Goal: Task Accomplishment & Management: Use online tool/utility

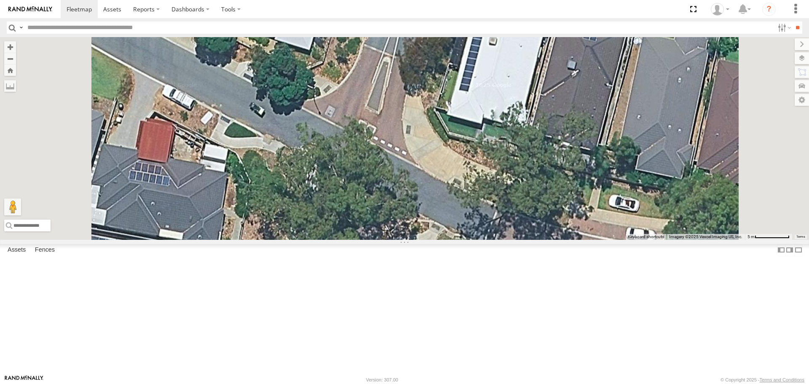
select select "**********"
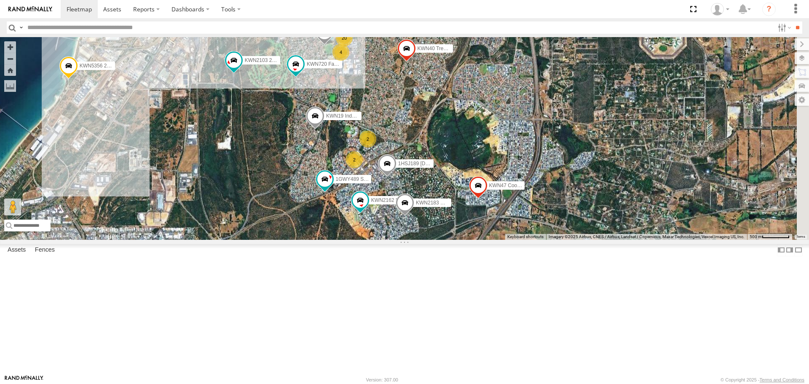
drag, startPoint x: 651, startPoint y: 238, endPoint x: 364, endPoint y: 252, distance: 287.0
click at [364, 239] on div "KWN2130 KWN708 Supervisor NA KWN24 Tractor 1IKW193 Pool Inspector KWN58 Rangers…" at bounding box center [404, 138] width 809 height 202
click at [291, 11] on span at bounding box center [283, 2] width 15 height 15
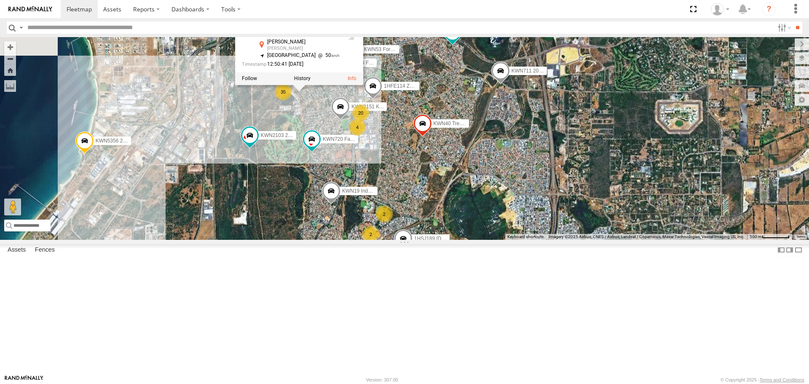
drag, startPoint x: 389, startPoint y: 100, endPoint x: 406, endPoint y: 178, distance: 79.4
click at [406, 178] on div "KWN2130 KWN708 Supervisor NA KWN24 Tractor 1IKW193 Pool Inspector KWN58 Rangers…" at bounding box center [404, 138] width 809 height 202
click at [311, 82] on label at bounding box center [302, 79] width 16 height 6
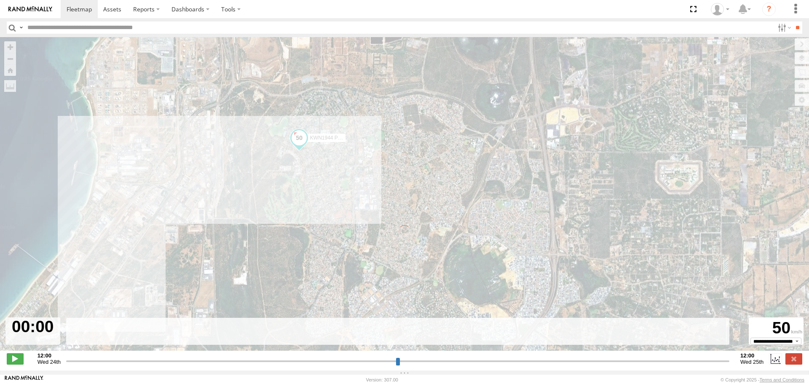
type input "**********"
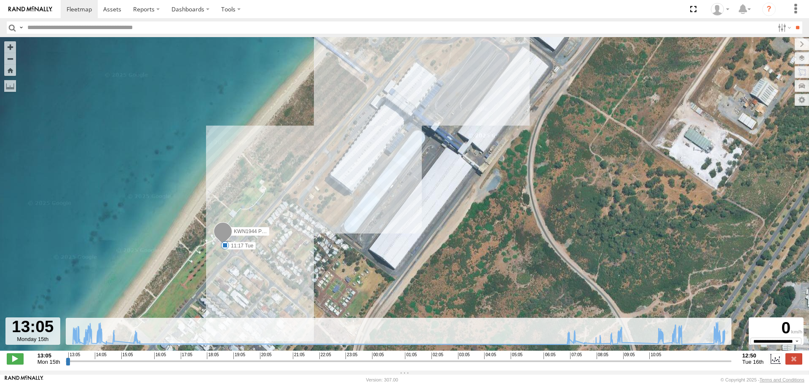
click at [223, 248] on span at bounding box center [225, 245] width 8 height 8
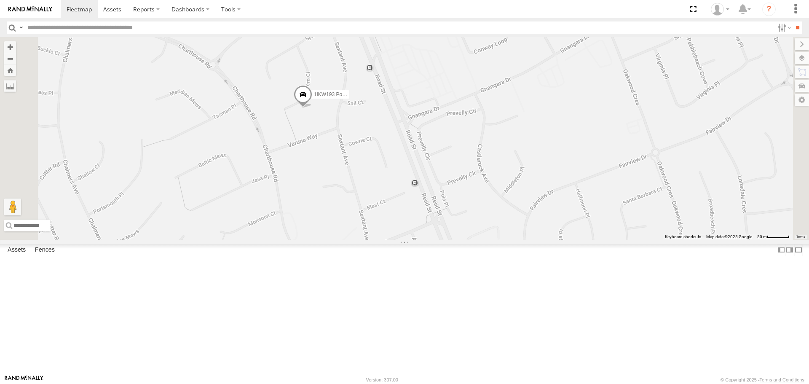
click at [312, 108] on span at bounding box center [303, 97] width 19 height 23
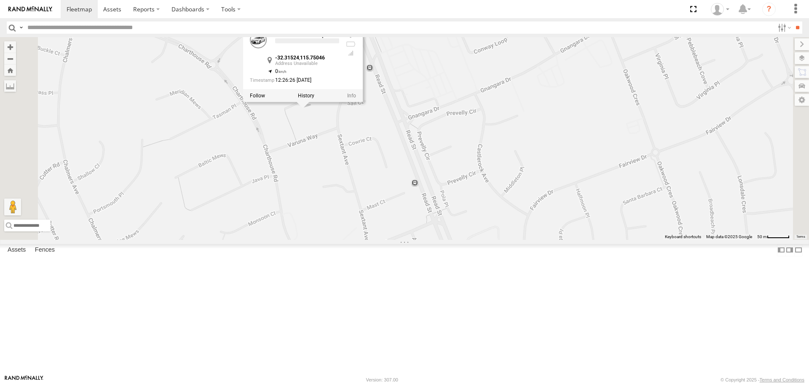
click at [363, 102] on div at bounding box center [303, 95] width 120 height 13
click at [314, 99] on label at bounding box center [306, 96] width 16 height 6
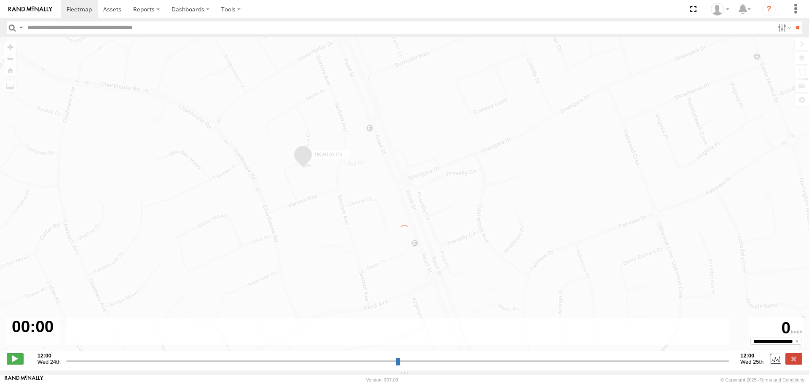
type input "**********"
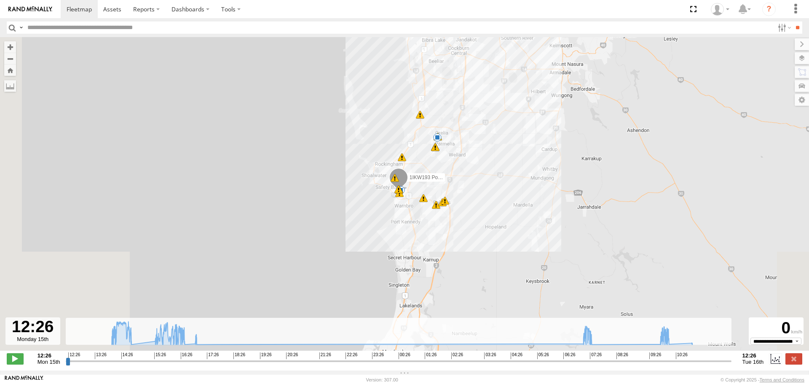
drag, startPoint x: 486, startPoint y: 283, endPoint x: 524, endPoint y: 97, distance: 190.2
click at [524, 97] on div "1IKW193 Pool Inspector 14:01 Mon 14:03 Mon 14:04 Mon 14:36 Mon 14:38 Mon 15:32 …" at bounding box center [404, 198] width 809 height 323
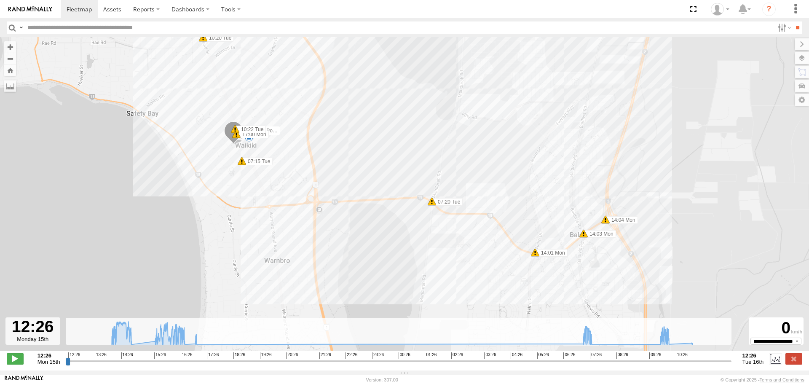
drag, startPoint x: 381, startPoint y: 215, endPoint x: 524, endPoint y: 145, distance: 158.9
click at [524, 145] on div "1IKW193 Pool Inspector 14:01 Mon 14:03 Mon 14:04 Mon 14:36 Mon 14:38 Mon 15:32 …" at bounding box center [404, 198] width 809 height 323
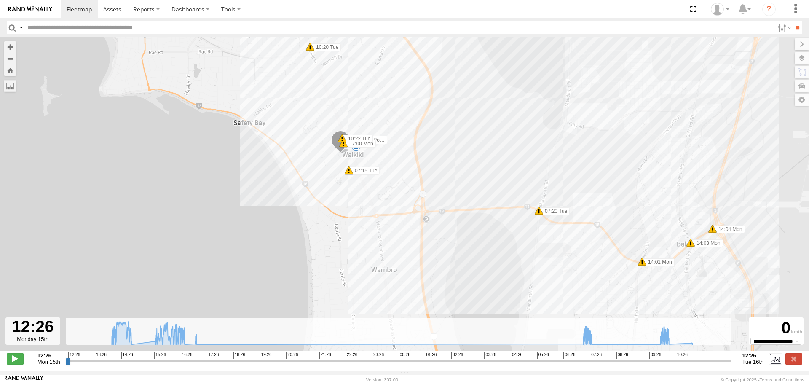
drag, startPoint x: 286, startPoint y: 160, endPoint x: 405, endPoint y: 172, distance: 119.9
click at [405, 172] on div "1IKW193 Pool Inspector 14:01 Mon 14:03 Mon 14:04 Mon 14:36 Mon 14:38 Mon 15:32 …" at bounding box center [404, 198] width 809 height 323
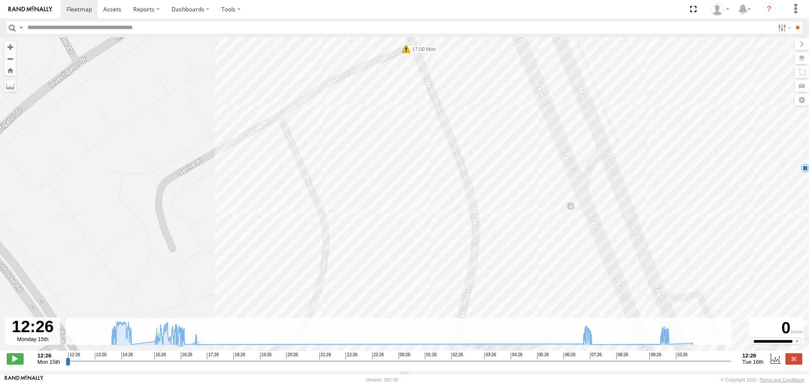
drag, startPoint x: 397, startPoint y: 132, endPoint x: 366, endPoint y: 319, distance: 189.2
click at [366, 319] on div "1IKW193 Pool Inspector 14:01 Mon 14:03 Mon 14:04 Mon 14:36 Mon 14:38 Mon 15:32 …" at bounding box center [404, 198] width 809 height 323
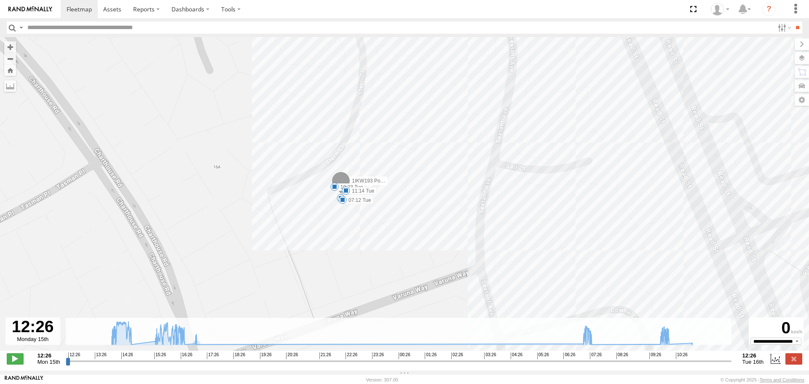
drag, startPoint x: 353, startPoint y: 242, endPoint x: 377, endPoint y: 128, distance: 116.3
click at [377, 128] on div "1IKW193 Pool Inspector 14:01 Mon 14:03 Mon 14:04 Mon 14:36 Mon 14:38 Mon 15:32 …" at bounding box center [404, 198] width 809 height 323
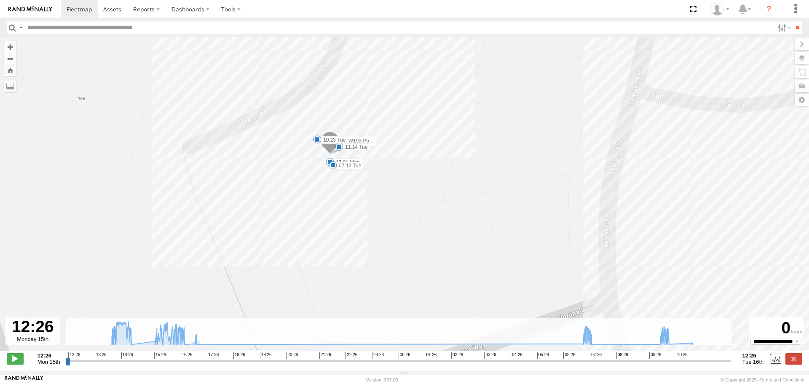
click at [341, 147] on span at bounding box center [339, 146] width 8 height 8
click at [332, 167] on span at bounding box center [333, 165] width 8 height 8
click at [331, 159] on div "07:12 [DATE] 07:13 [DATE] [PERSON_NAME] Clos Waikiki" at bounding box center [333, 136] width 93 height 45
click at [327, 159] on div "07:12 [DATE] 07:13 [DATE] [PERSON_NAME] Clos Waikiki" at bounding box center [333, 136] width 93 height 45
click at [342, 148] on span at bounding box center [339, 146] width 8 height 8
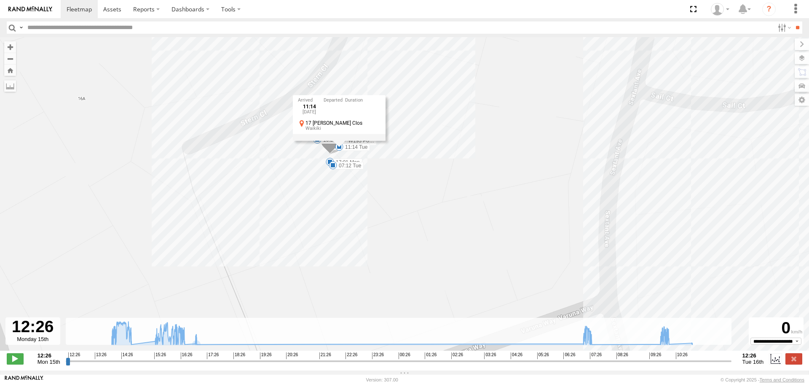
click at [741, 204] on div "1IKW193 Pool Inspector 14:01 Mon 14:03 Mon 14:04 Mon 14:36 Mon 14:38 Mon 15:32 …" at bounding box center [404, 198] width 809 height 323
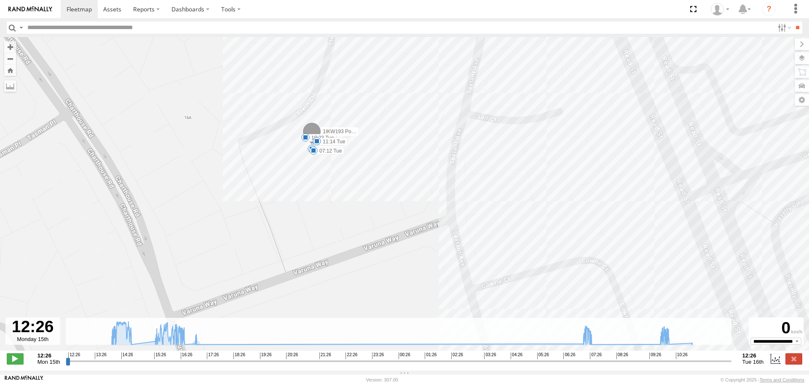
click at [11, 28] on input "button" at bounding box center [12, 28] width 11 height 12
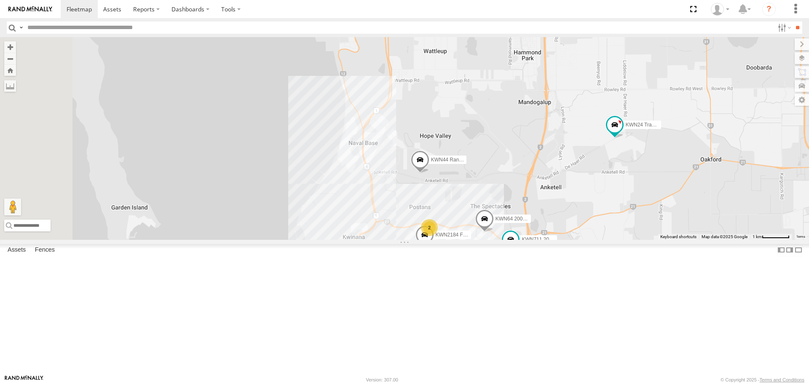
drag, startPoint x: 436, startPoint y: 98, endPoint x: 474, endPoint y: 265, distance: 171.1
click at [474, 239] on div "KWN5356 2001086 Camera Trailer Rangers KWN2130 KWN708 Supervisor NA 1HSS259 Coo…" at bounding box center [404, 138] width 809 height 202
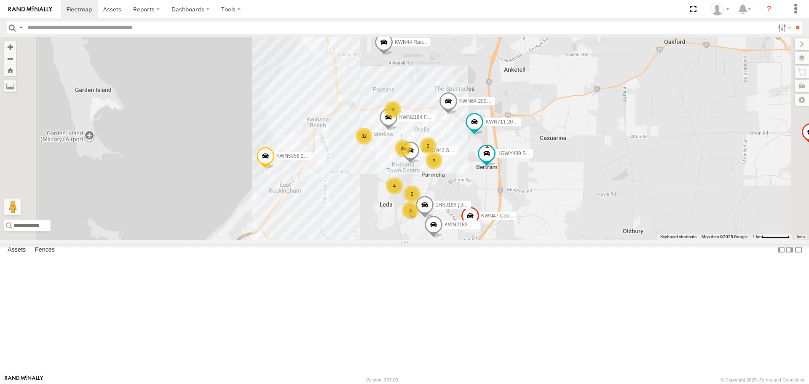
drag, startPoint x: 473, startPoint y: 287, endPoint x: 437, endPoint y: 168, distance: 124.0
click at [437, 168] on div "KWN5356 2001086 Camera Trailer Rangers KWN2130 KWN708 Supervisor NA 1HSS259 Coo…" at bounding box center [404, 138] width 809 height 202
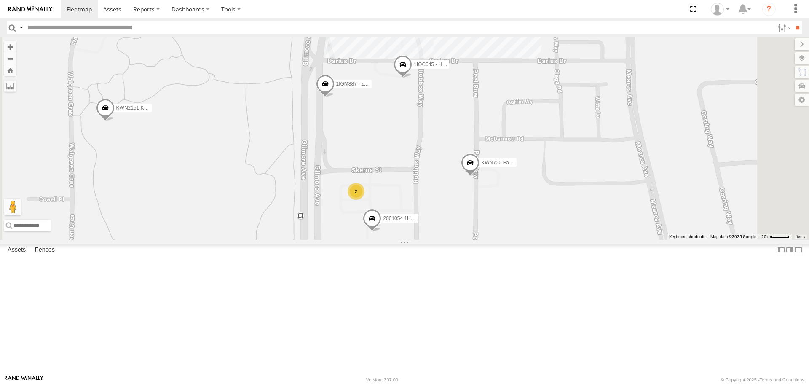
drag, startPoint x: 554, startPoint y: 194, endPoint x: 553, endPoint y: 229, distance: 34.6
click at [553, 229] on div "KWN5356 2001086 Camera Trailer Rangers KWN2130 KWN708 Supervisor NA 1HSS259 Coo…" at bounding box center [404, 138] width 809 height 202
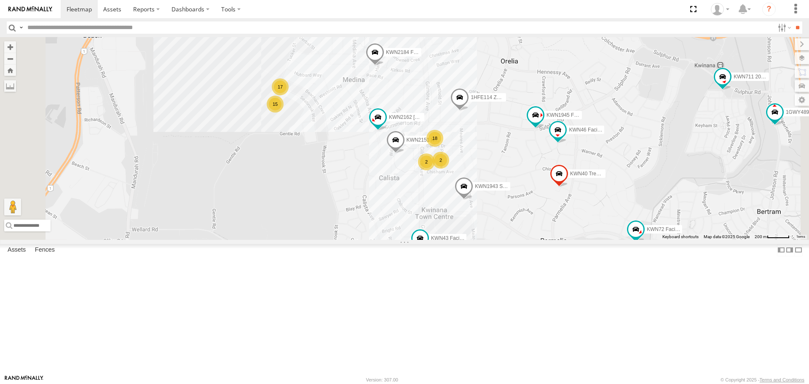
click at [0, 0] on div "KWN1944 Parks Horticulture" at bounding box center [0, 0] width 0 height 0
